Goal: Find contact information: Find contact information

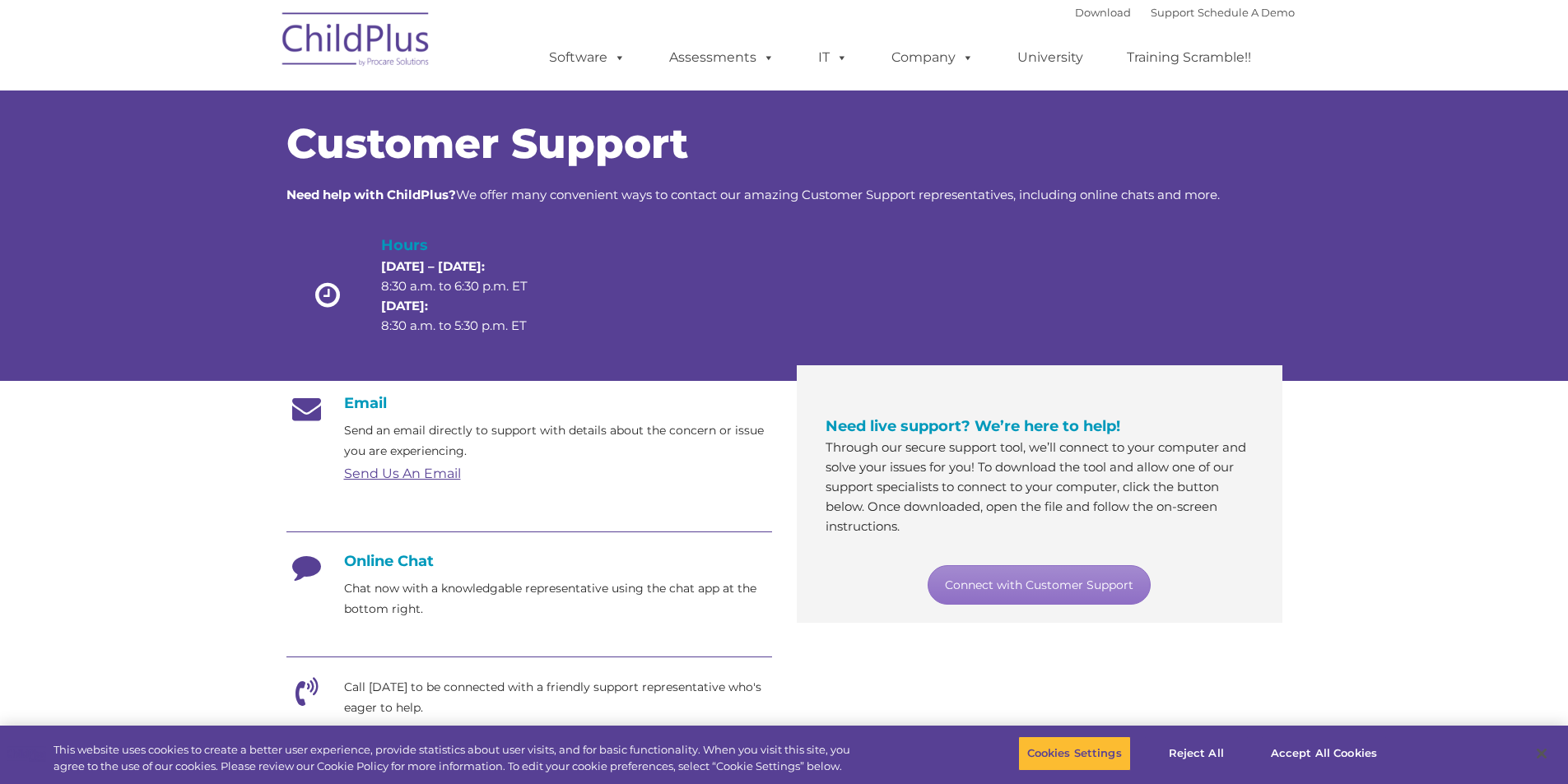
drag, startPoint x: 568, startPoint y: 468, endPoint x: 1330, endPoint y: 304, distance: 779.4
click at [1339, 305] on div "Customer Support Need help with ChildPlus? We offer many convenient ways to con…" at bounding box center [784, 219] width 1568 height 324
drag, startPoint x: 396, startPoint y: 565, endPoint x: 379, endPoint y: 563, distance: 17.1
click at [391, 565] on h4 "Online Chat" at bounding box center [529, 561] width 485 height 18
click at [315, 565] on icon at bounding box center [307, 573] width 41 height 41
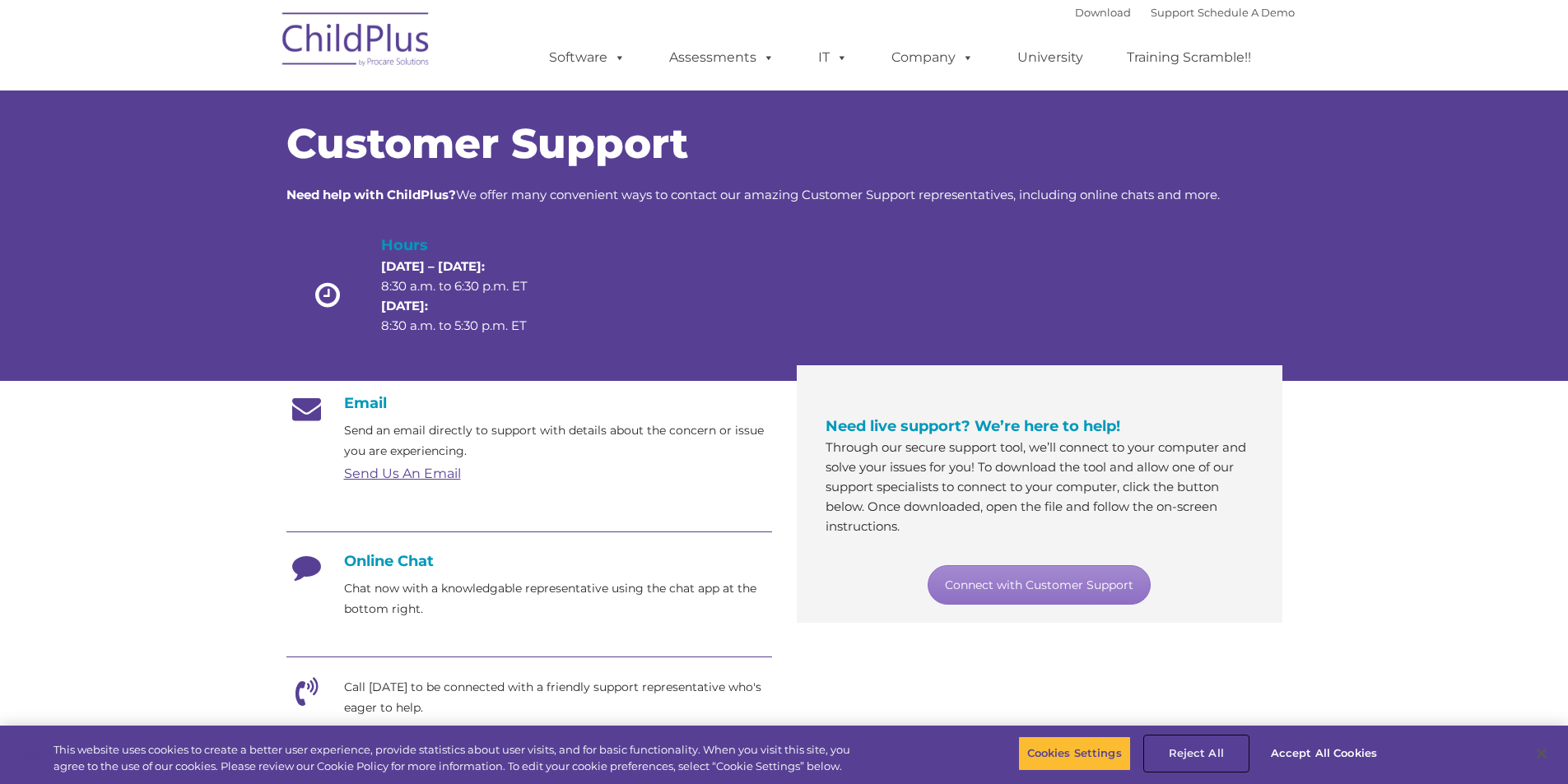
click at [1206, 755] on button "Reject All" at bounding box center [1196, 753] width 103 height 34
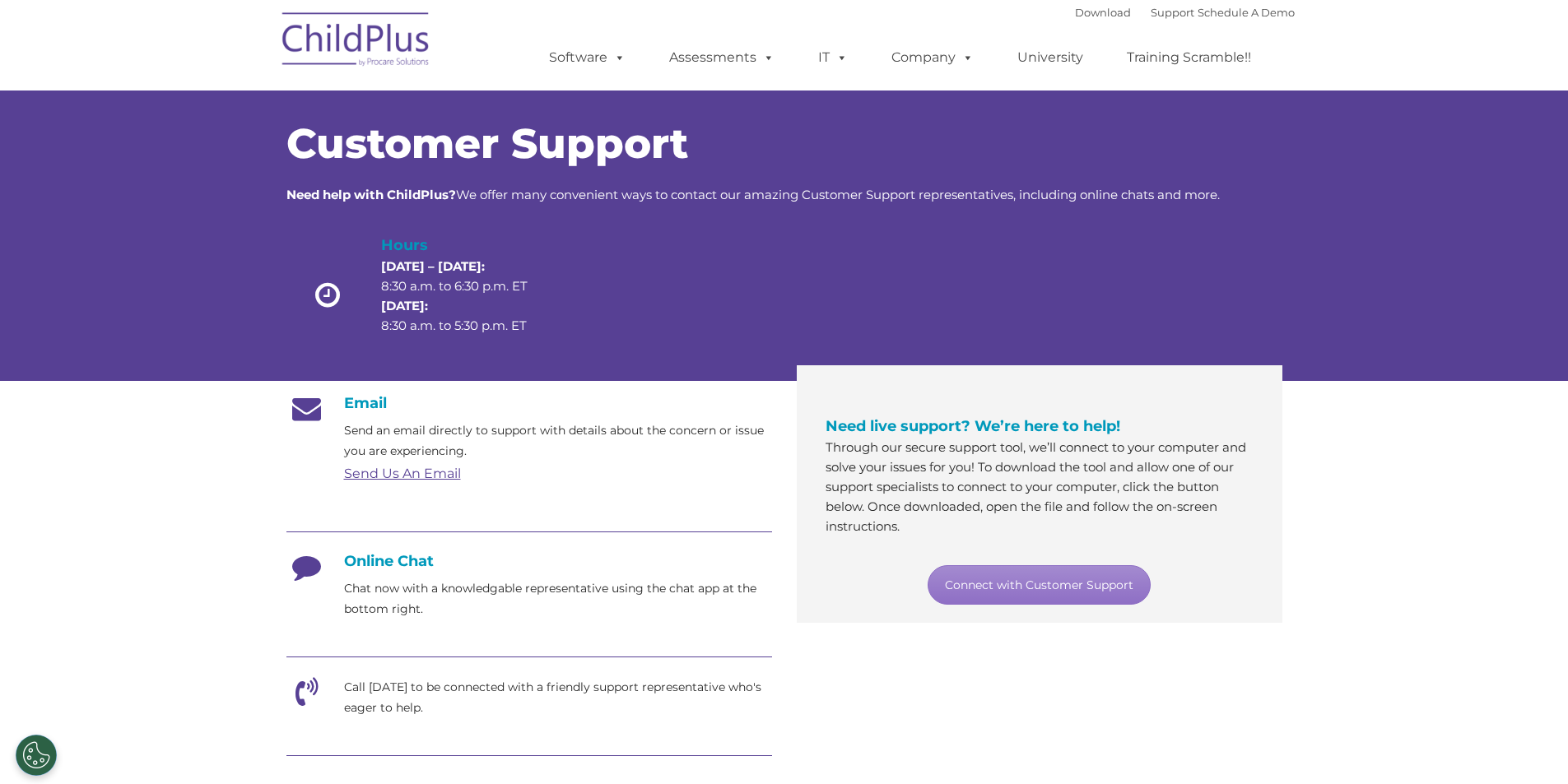
click at [392, 563] on h4 "Online Chat" at bounding box center [529, 561] width 485 height 18
click at [307, 564] on icon at bounding box center [307, 573] width 41 height 41
click at [1020, 584] on link "Connect with Customer Support" at bounding box center [1039, 585] width 223 height 39
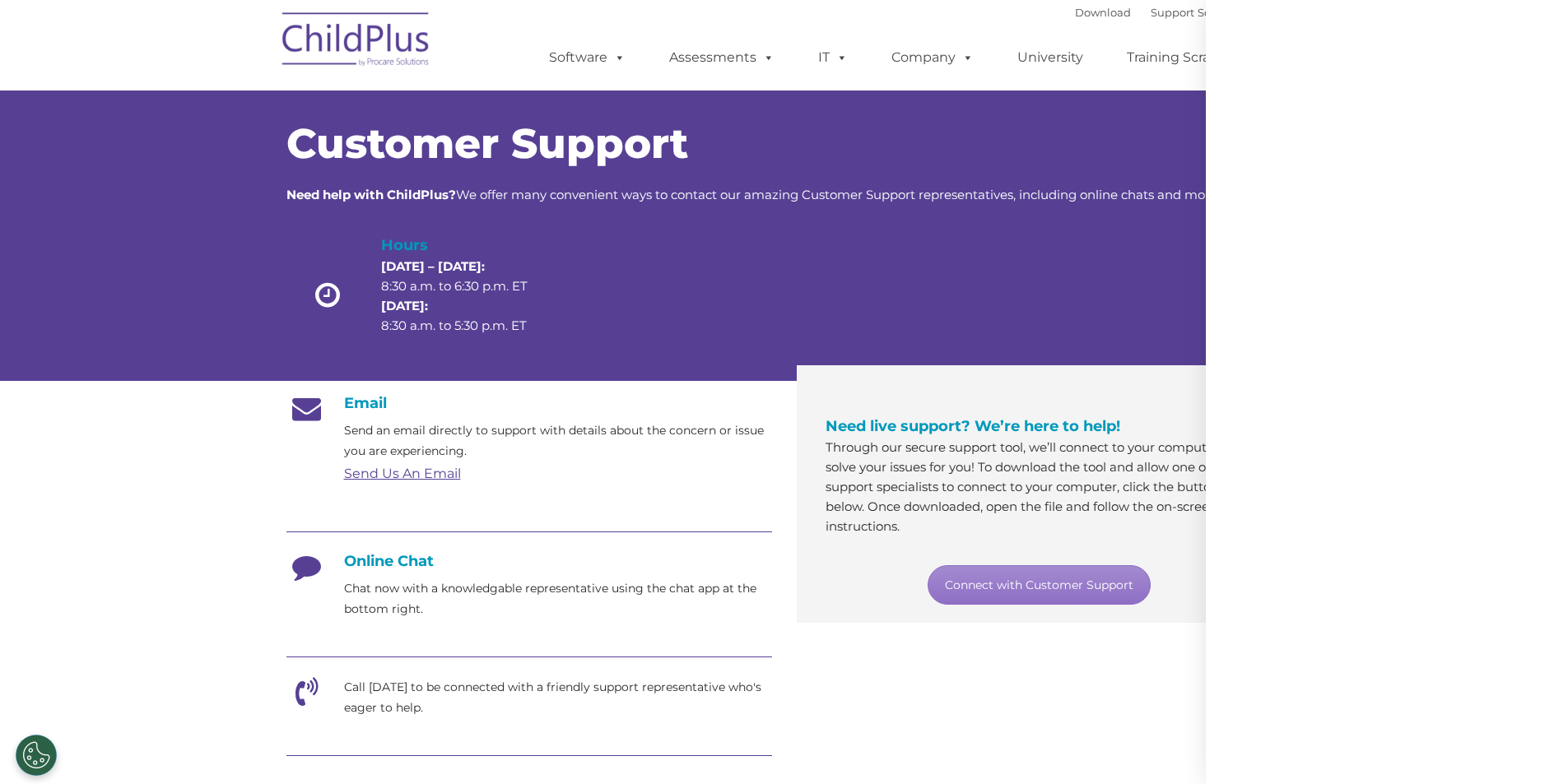
click at [1555, 772] on div at bounding box center [1555, 772] width 0 height 0
click at [1503, 699] on div at bounding box center [1386, 392] width 362 height 784
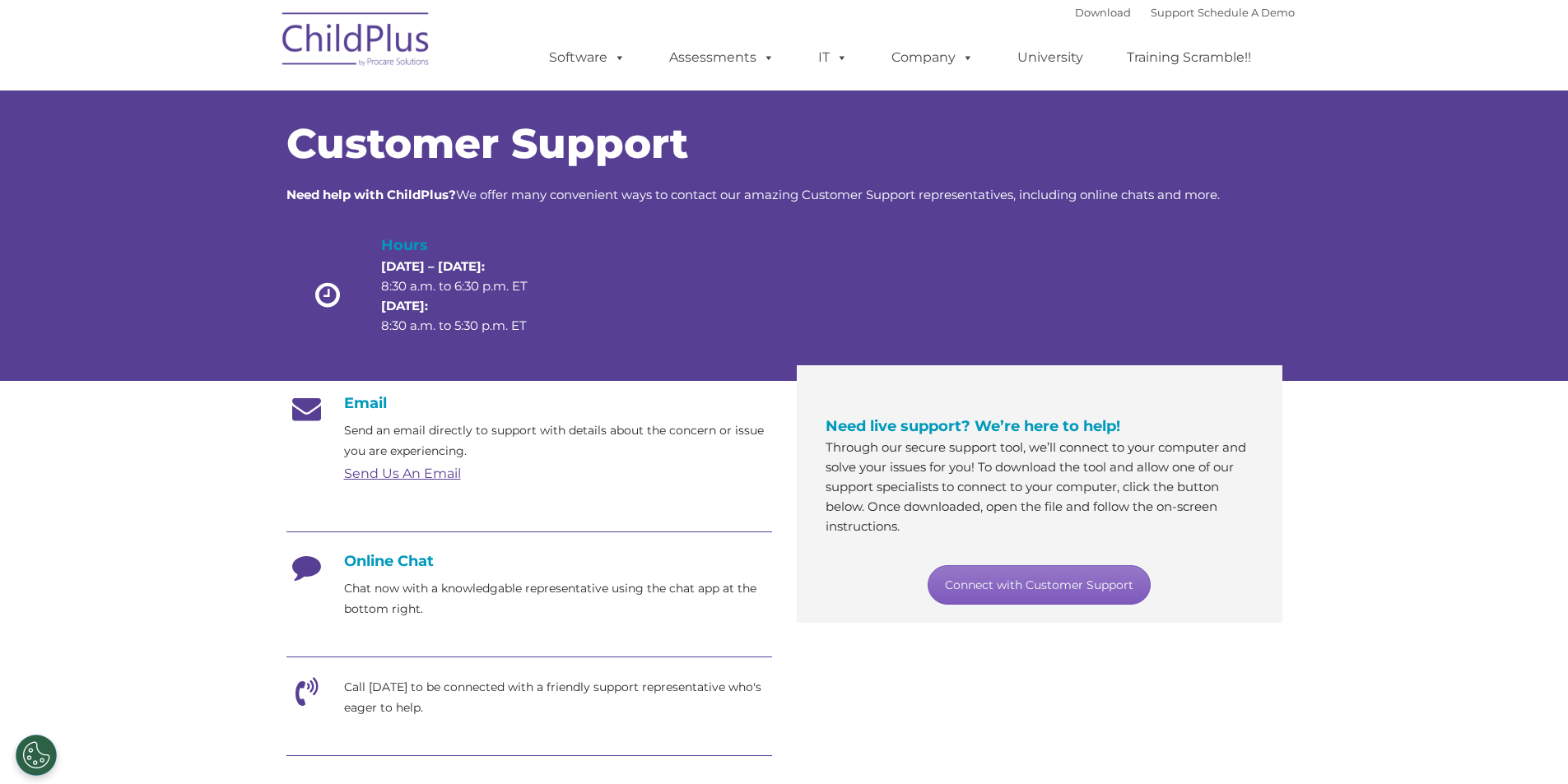
click at [976, 580] on link "Connect with Customer Support" at bounding box center [1039, 585] width 223 height 39
click at [977, 582] on link "Connect with Customer Support" at bounding box center [1039, 585] width 223 height 39
click at [1555, 772] on div at bounding box center [1555, 772] width 0 height 0
click at [1154, 14] on link "Support" at bounding box center [1172, 12] width 44 height 13
drag, startPoint x: 1151, startPoint y: 14, endPoint x: 1523, endPoint y: 405, distance: 539.7
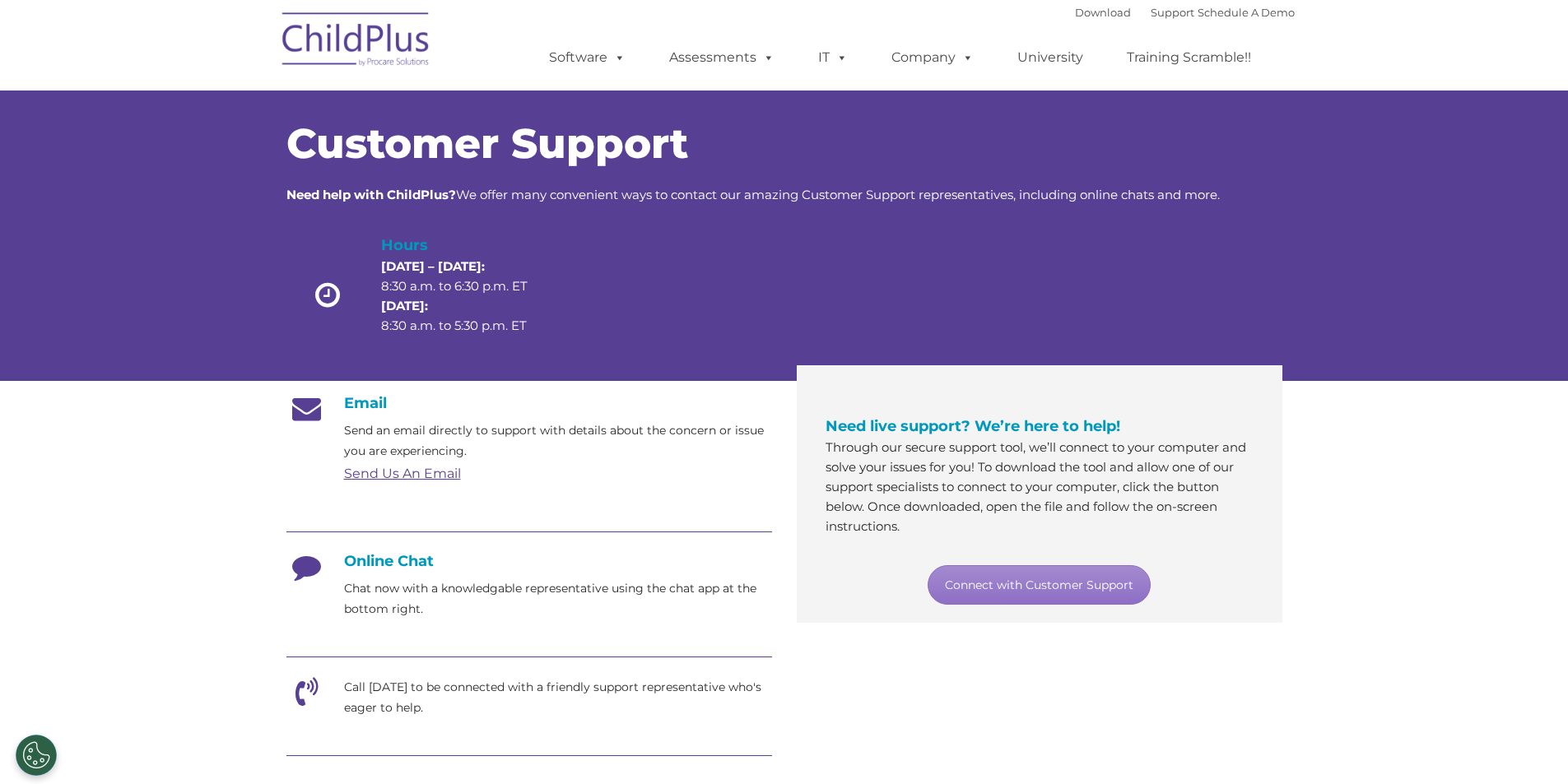
click at [1523, 405] on section "Customer Support Need help with ChildPlus? We offer many convenient ways to con…" at bounding box center [784, 634] width 1568 height 1269
drag, startPoint x: 0, startPoint y: 0, endPoint x: 1523, endPoint y: 405, distance: 1575.9
click at [1523, 405] on section "Customer Support Need help with ChildPlus? We offer many convenient ways to con…" at bounding box center [784, 634] width 1568 height 1269
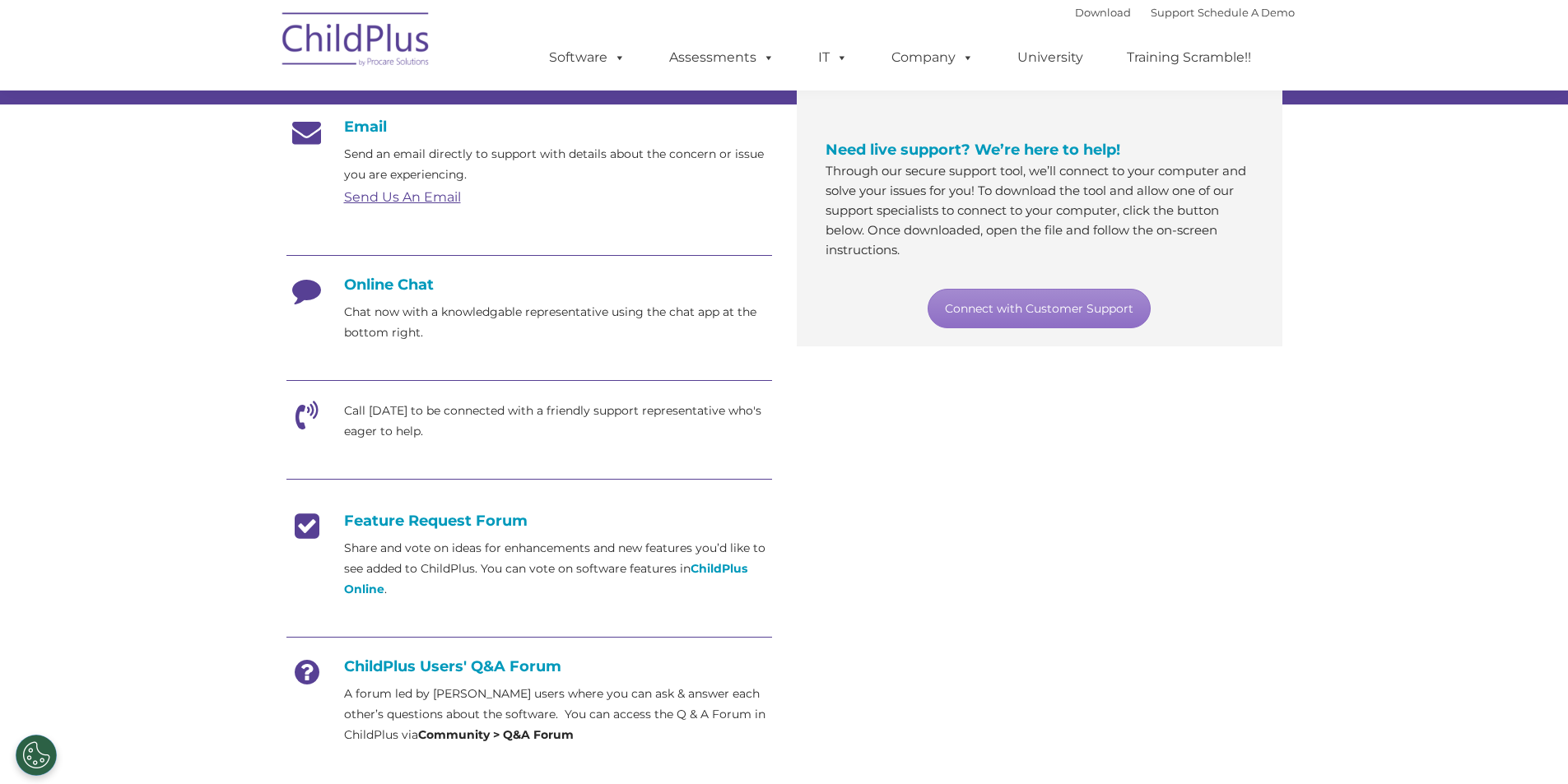
scroll to position [268, 0]
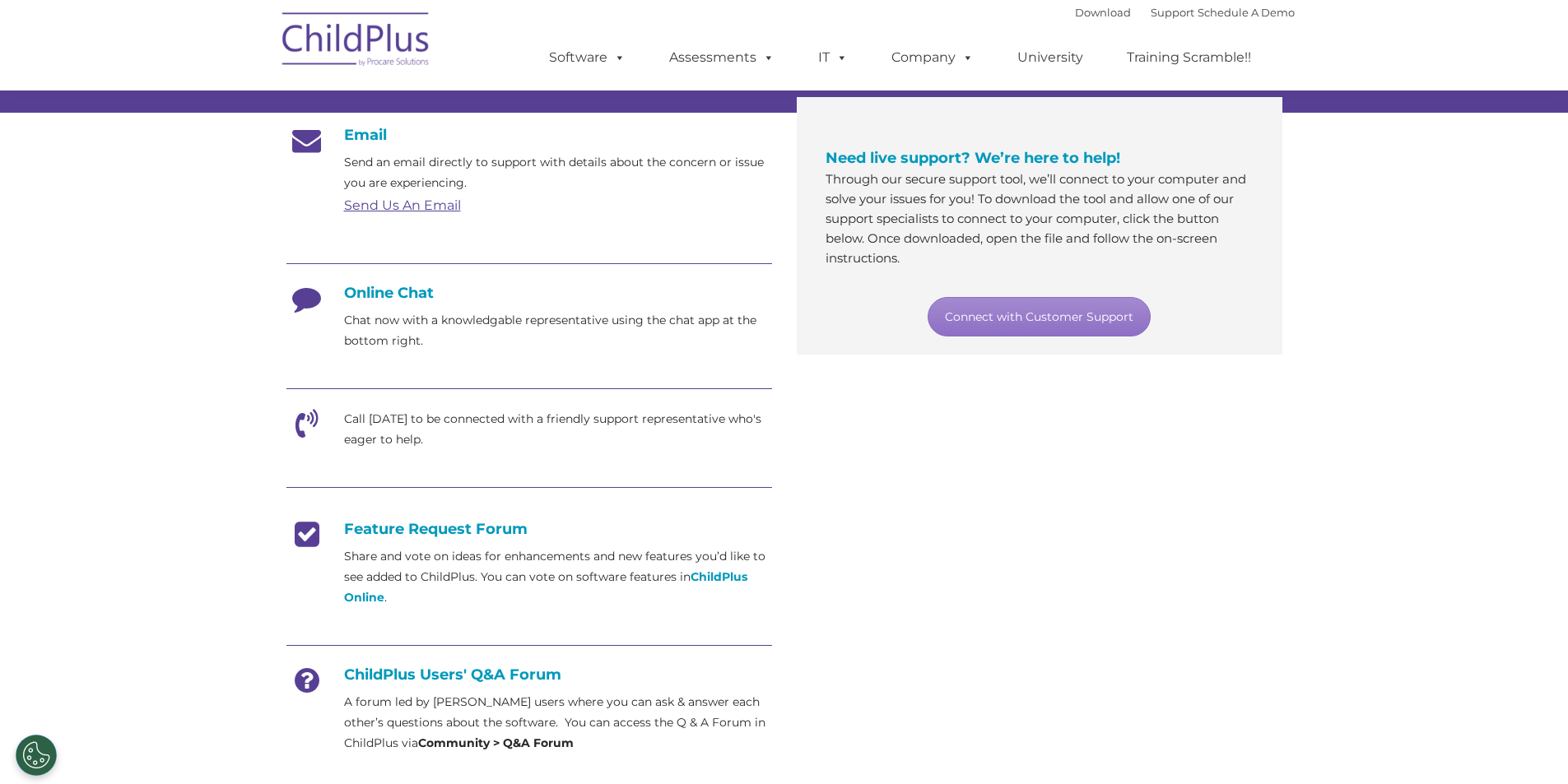
click at [467, 678] on h4 "ChildPlus Users' Q&A Forum" at bounding box center [529, 674] width 485 height 18
click at [446, 739] on strong "Community > Q&A Forum" at bounding box center [496, 743] width 155 height 15
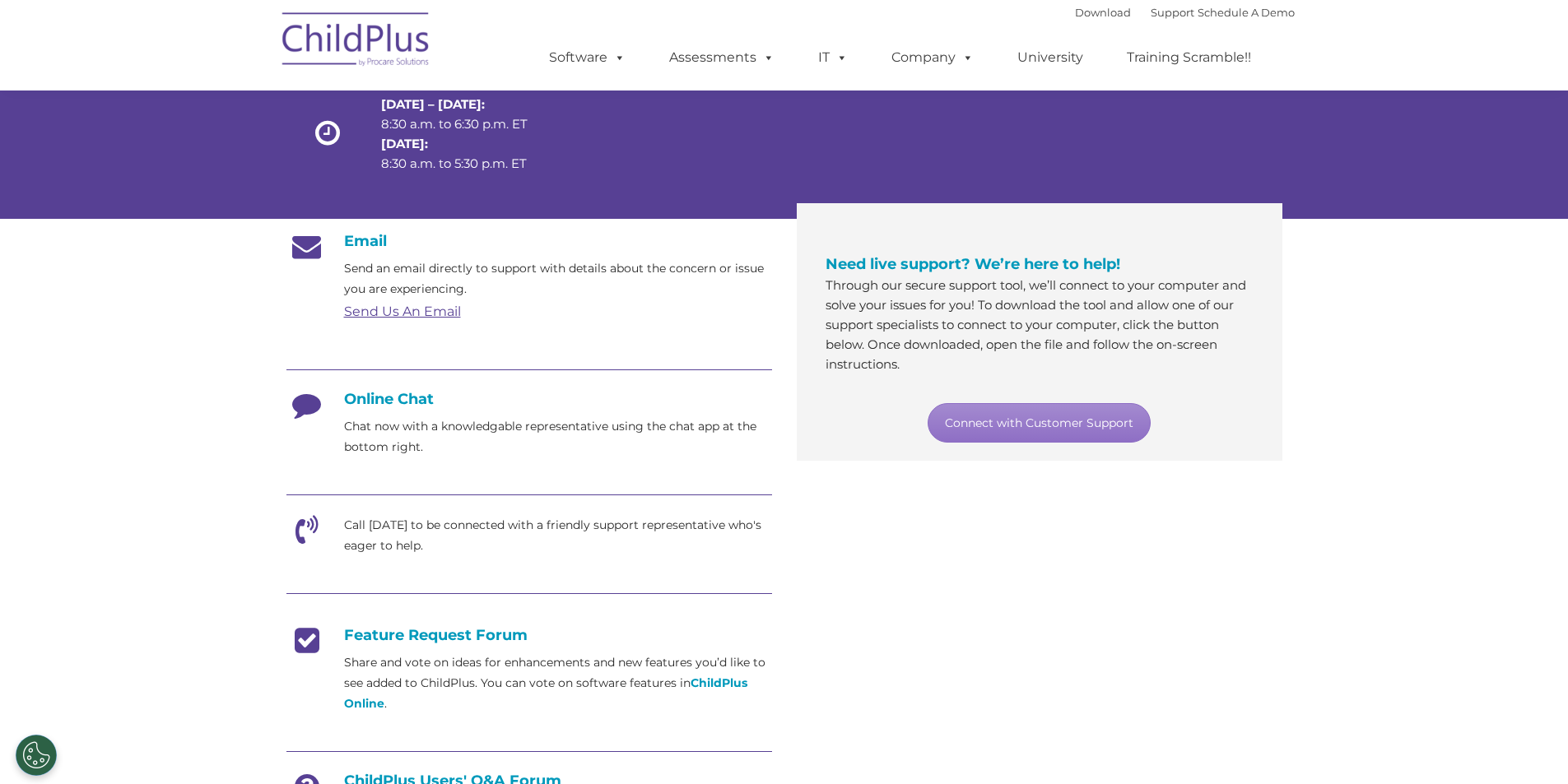
scroll to position [0, 0]
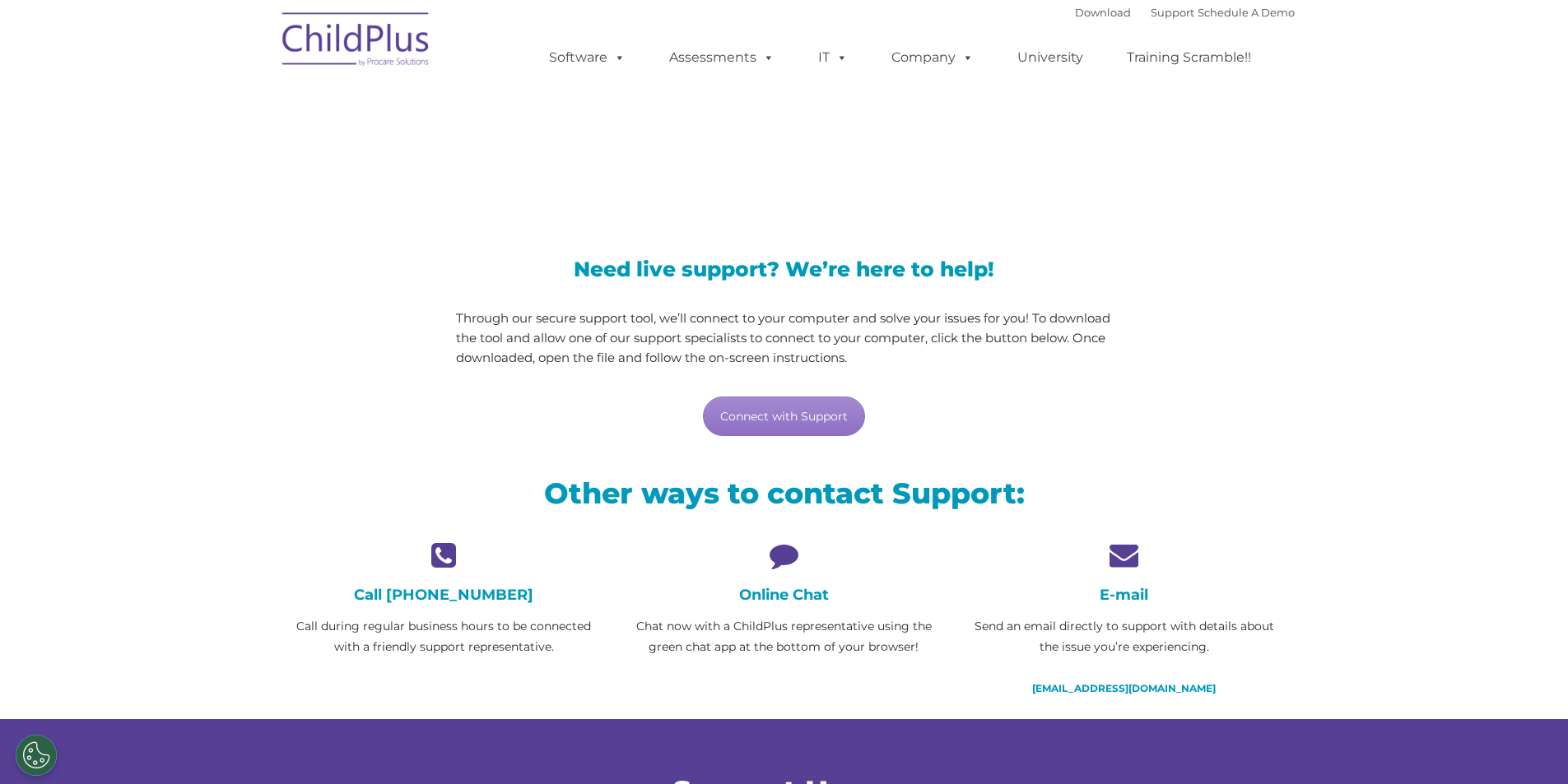
click at [772, 551] on icon at bounding box center [783, 554] width 315 height 29
click at [1155, 683] on link "support@childplus.com" at bounding box center [1123, 688] width 183 height 12
drag, startPoint x: 1233, startPoint y: 693, endPoint x: 1088, endPoint y: 690, distance: 145.0
click at [1054, 696] on p "support@childplus.com" at bounding box center [1123, 688] width 315 height 20
copy link "support@childplus.com"
